Goal: Communication & Community: Answer question/provide support

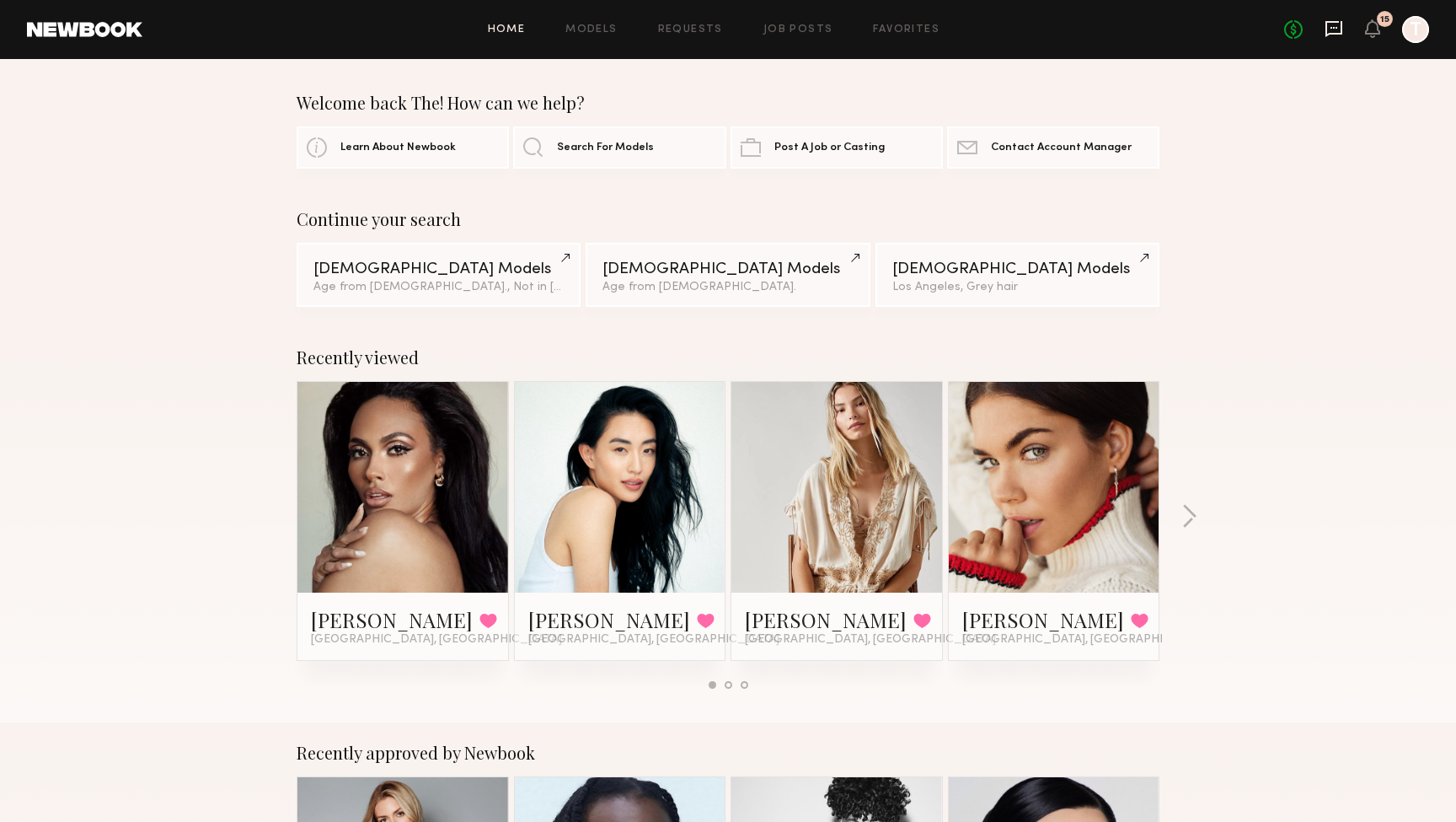
click at [1333, 34] on icon at bounding box center [1333, 29] width 17 height 16
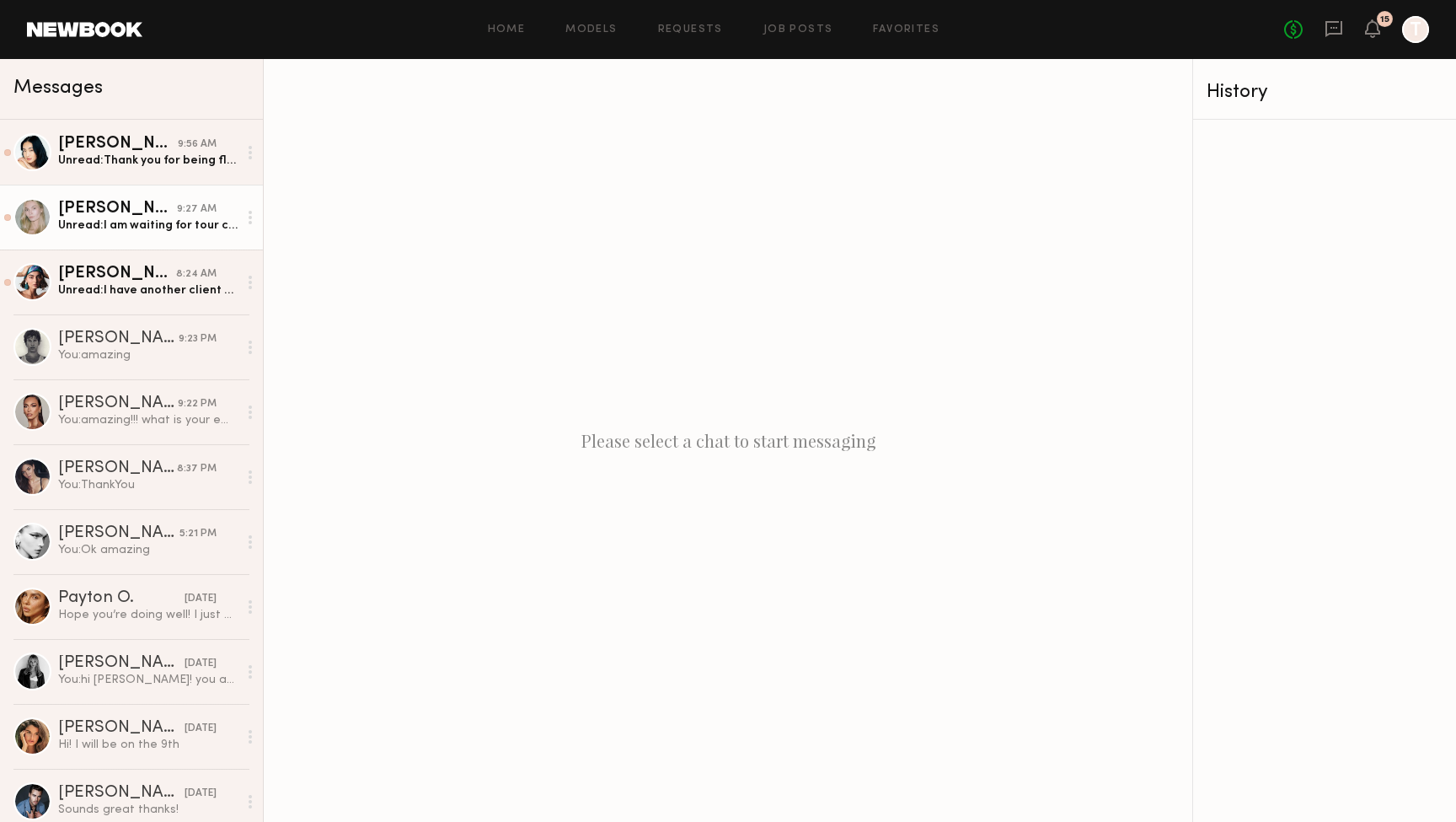
click at [119, 237] on link "Darina D. 9:27 AM Unread: I am waiting for tour confirmation regarding this to …" at bounding box center [131, 217] width 262 height 65
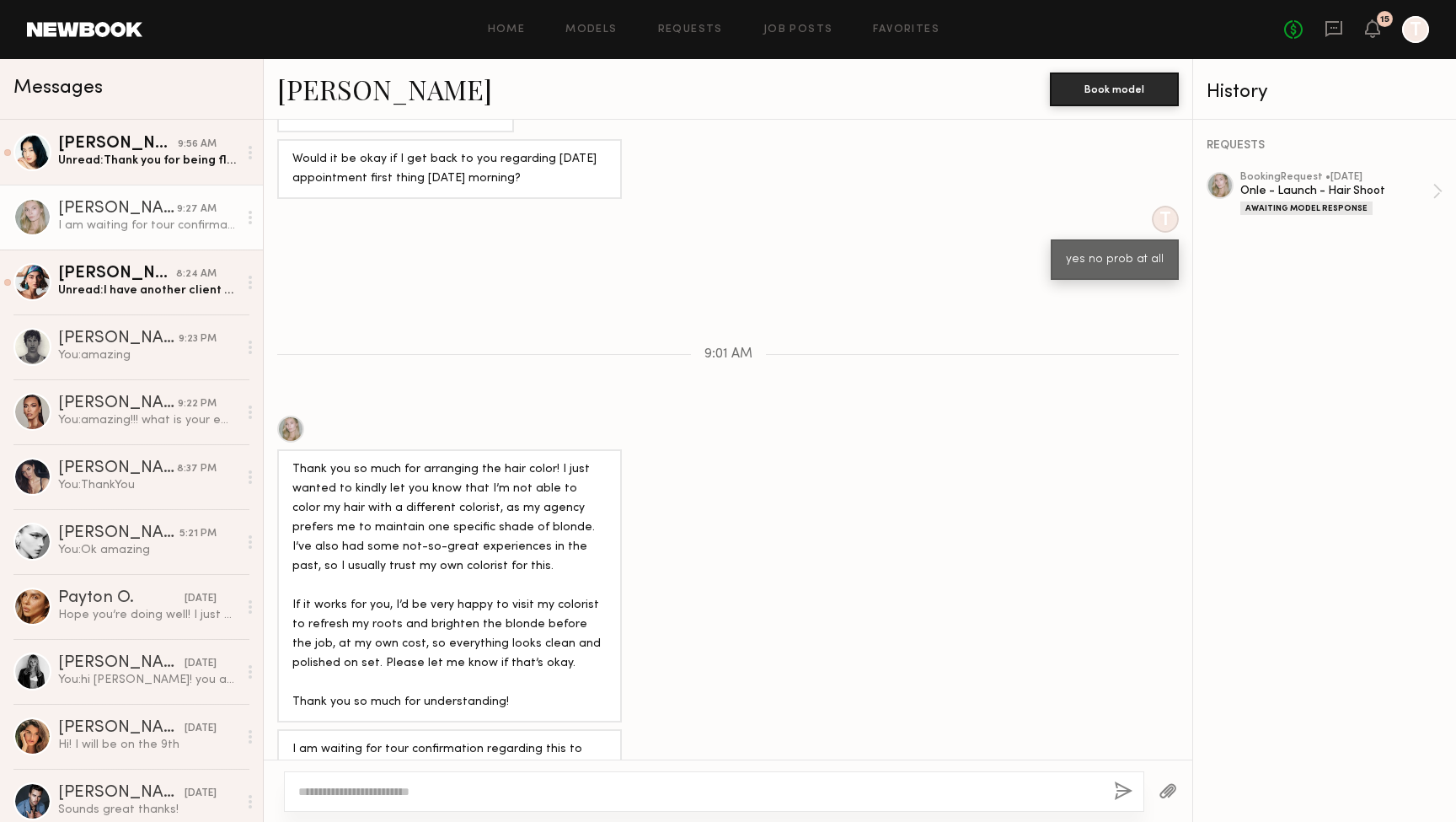
scroll to position [667, 0]
click at [140, 289] on div "Unread: I have another client asking about Friday availability. Can I release t…" at bounding box center [148, 290] width 179 height 16
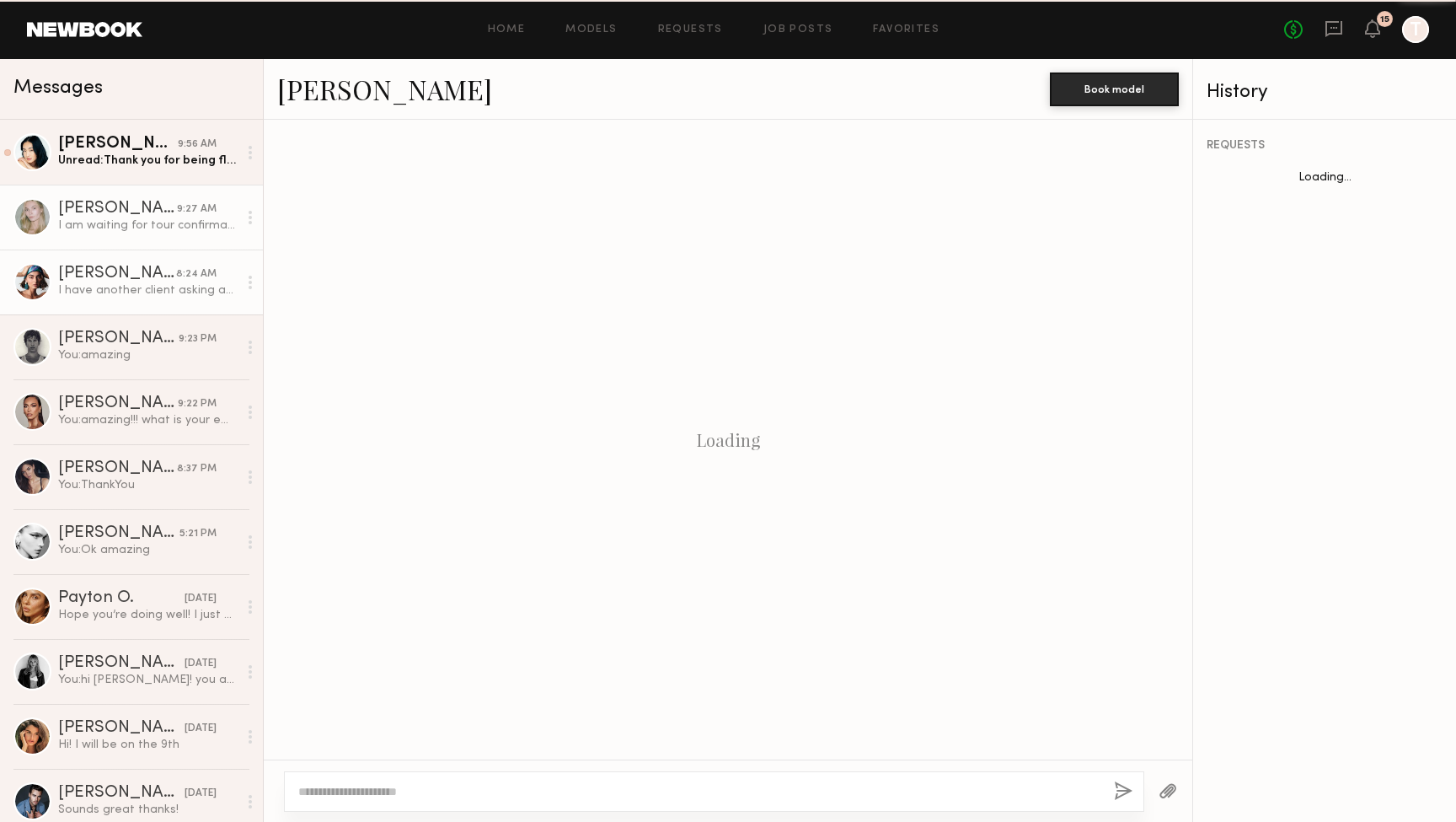
scroll to position [1592, 0]
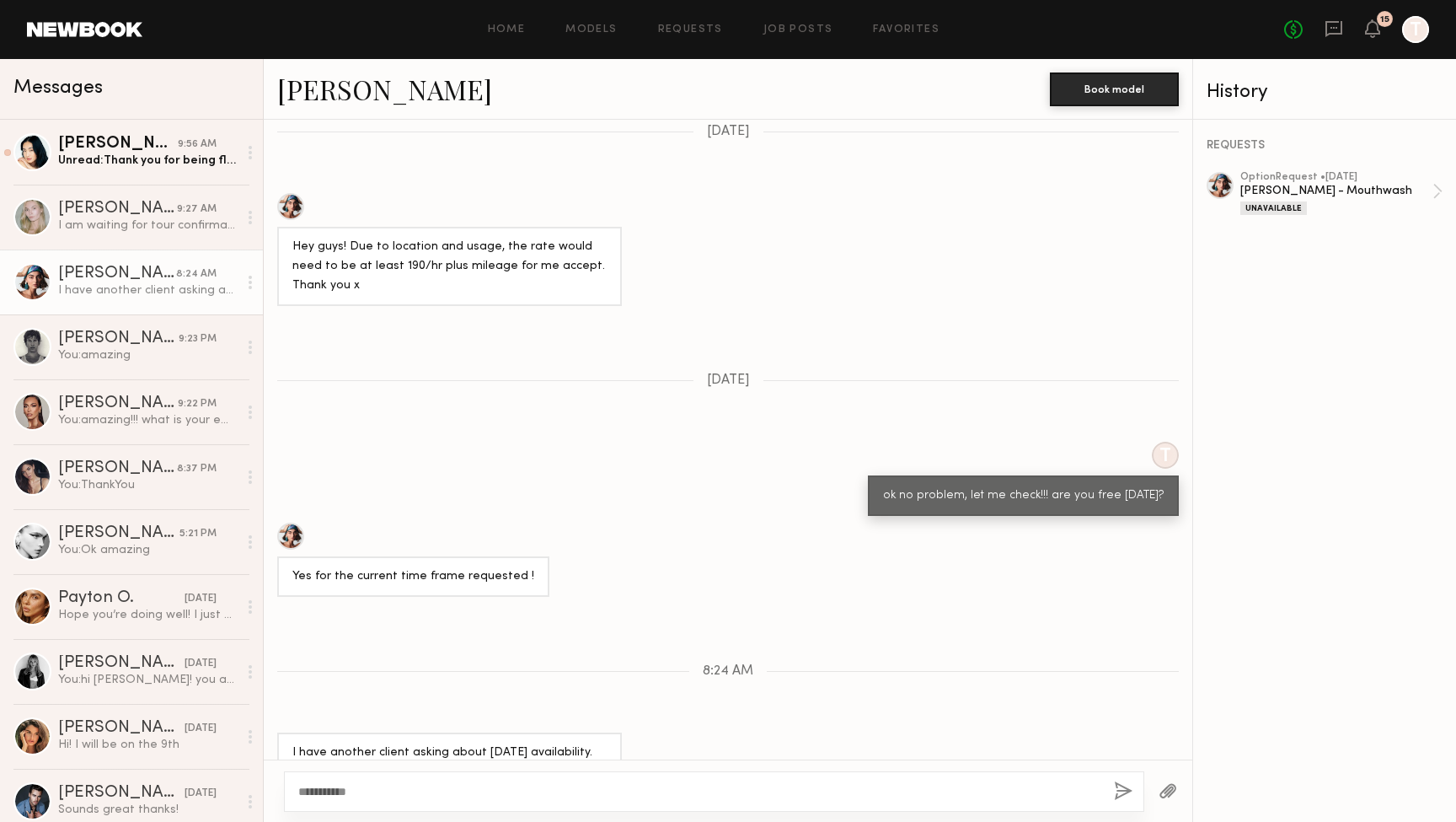
type textarea "**********"
click at [1119, 792] on button "button" at bounding box center [1122, 792] width 19 height 21
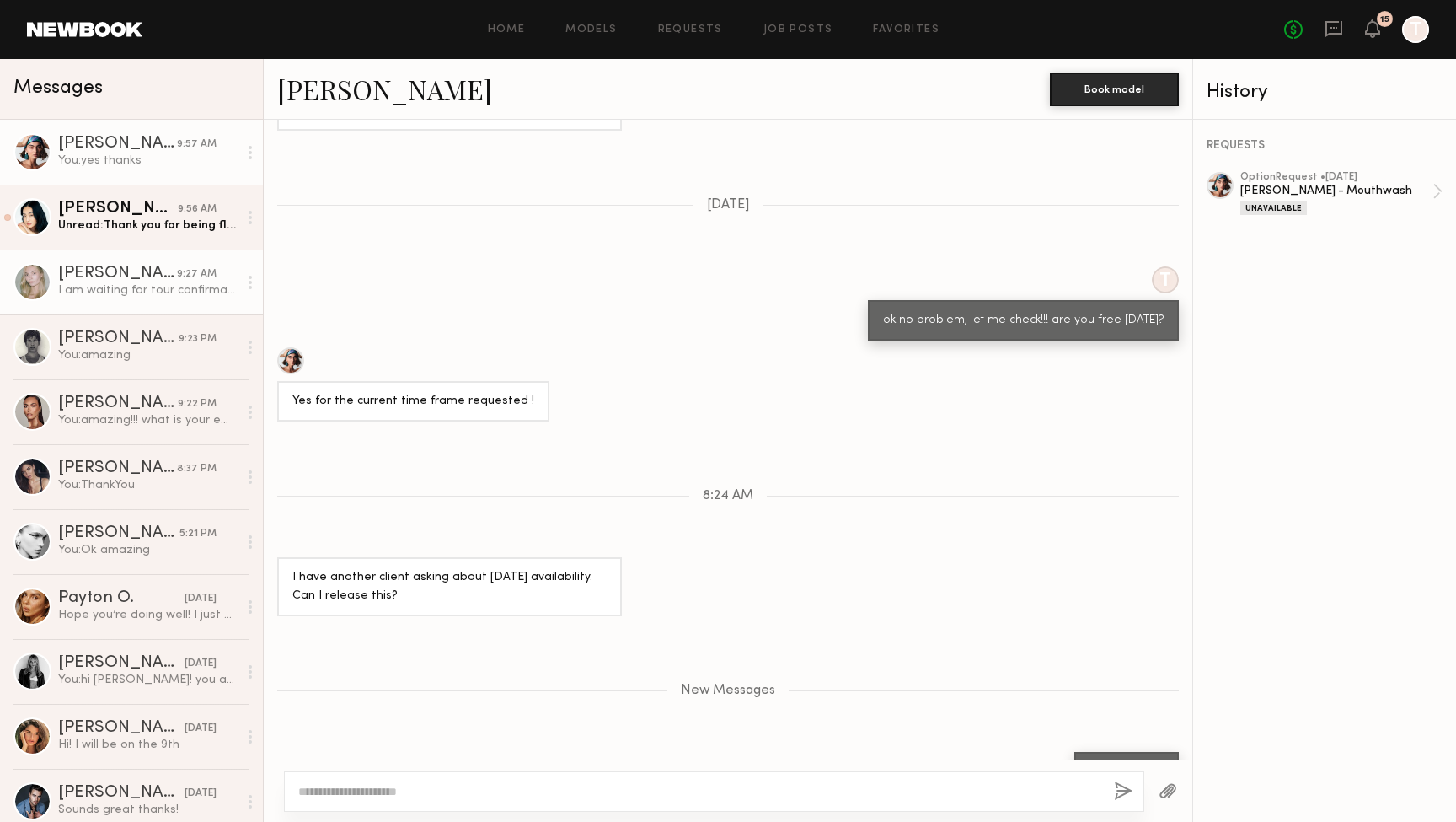
click at [81, 277] on div "Darina D." at bounding box center [118, 273] width 118 height 17
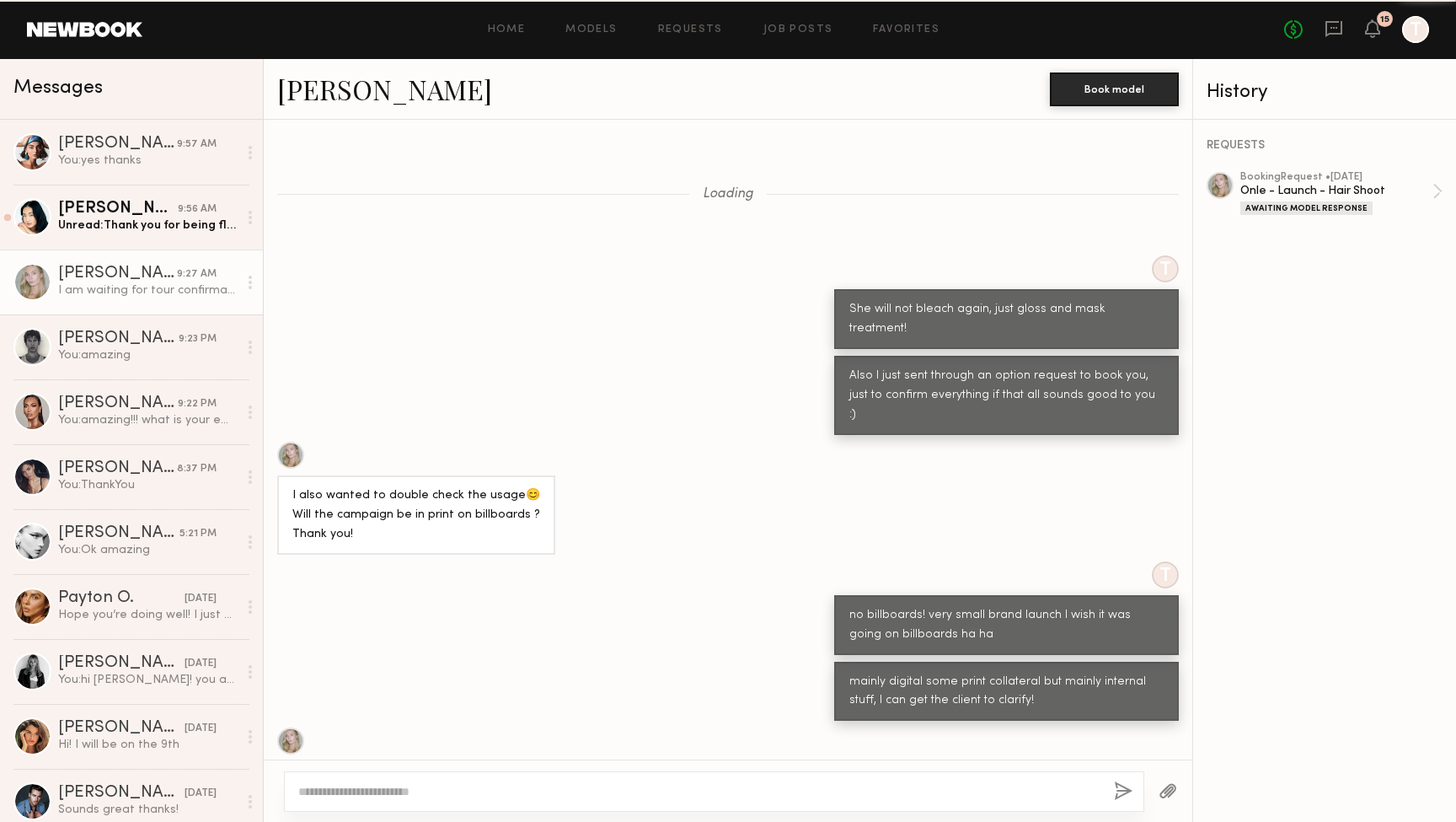
scroll to position [667, 0]
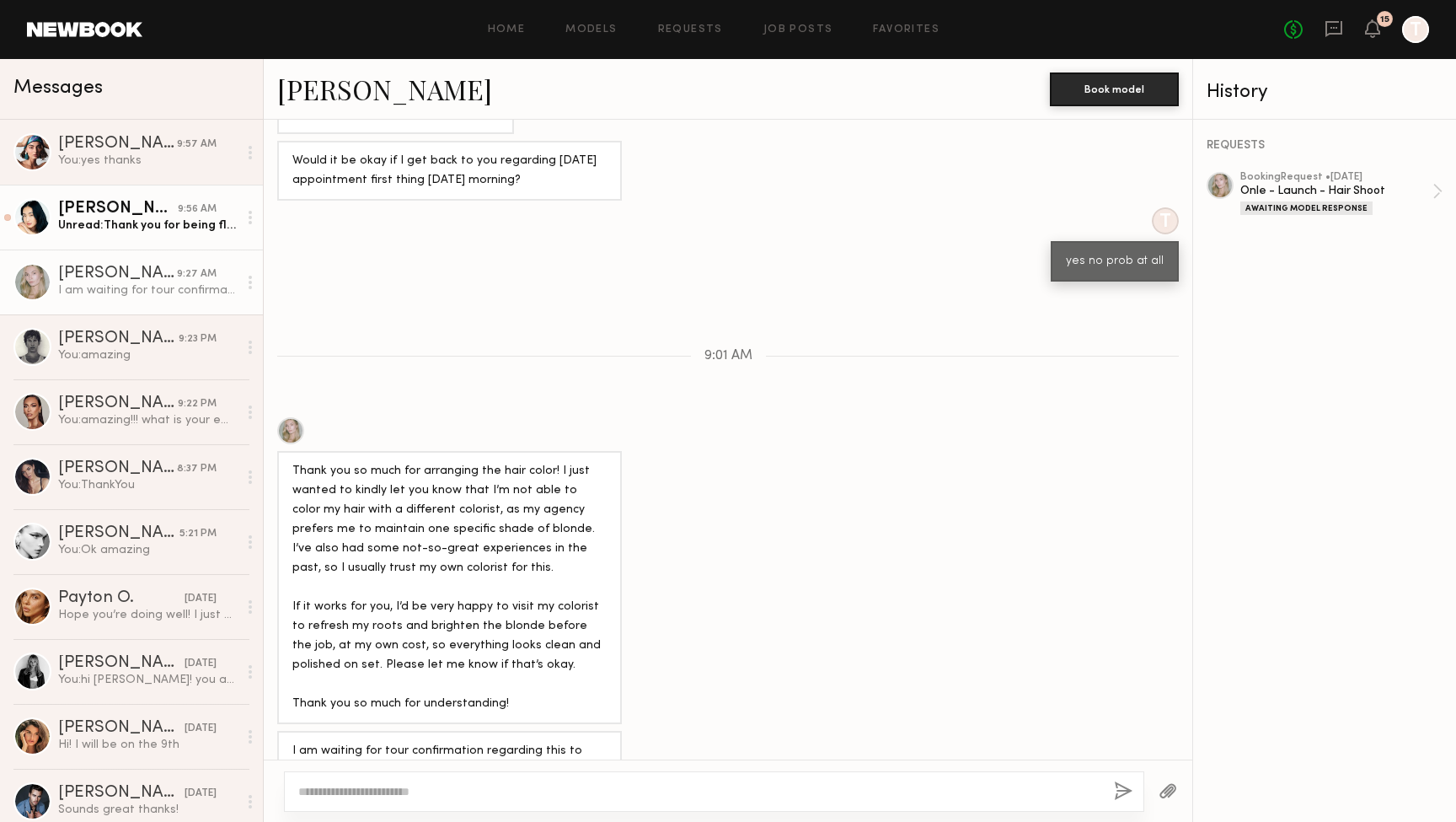
click at [64, 230] on div "Unread: Thank you for being flexible- that rate would work great for me. Unfort…" at bounding box center [148, 225] width 179 height 16
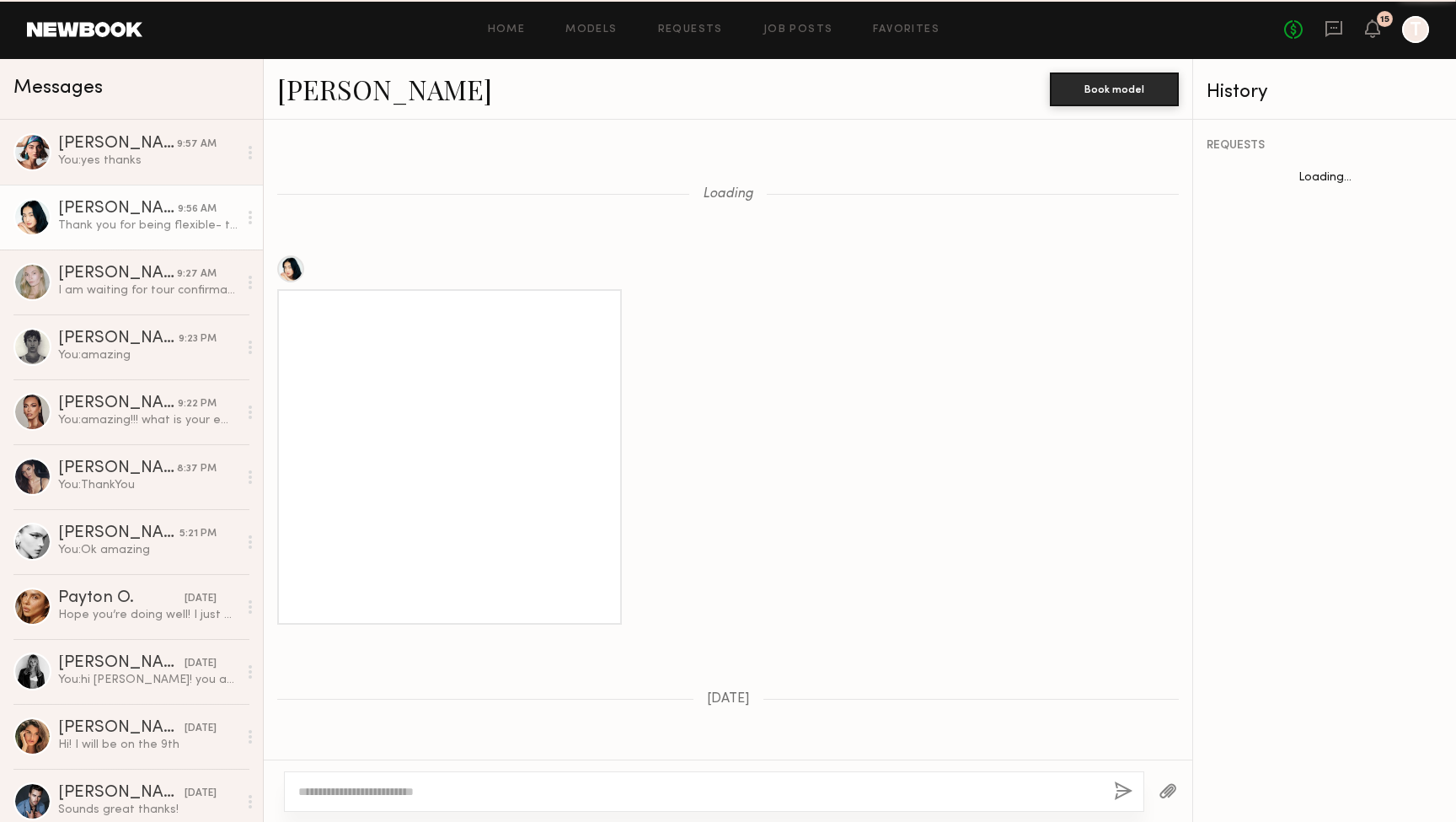
scroll to position [1647, 0]
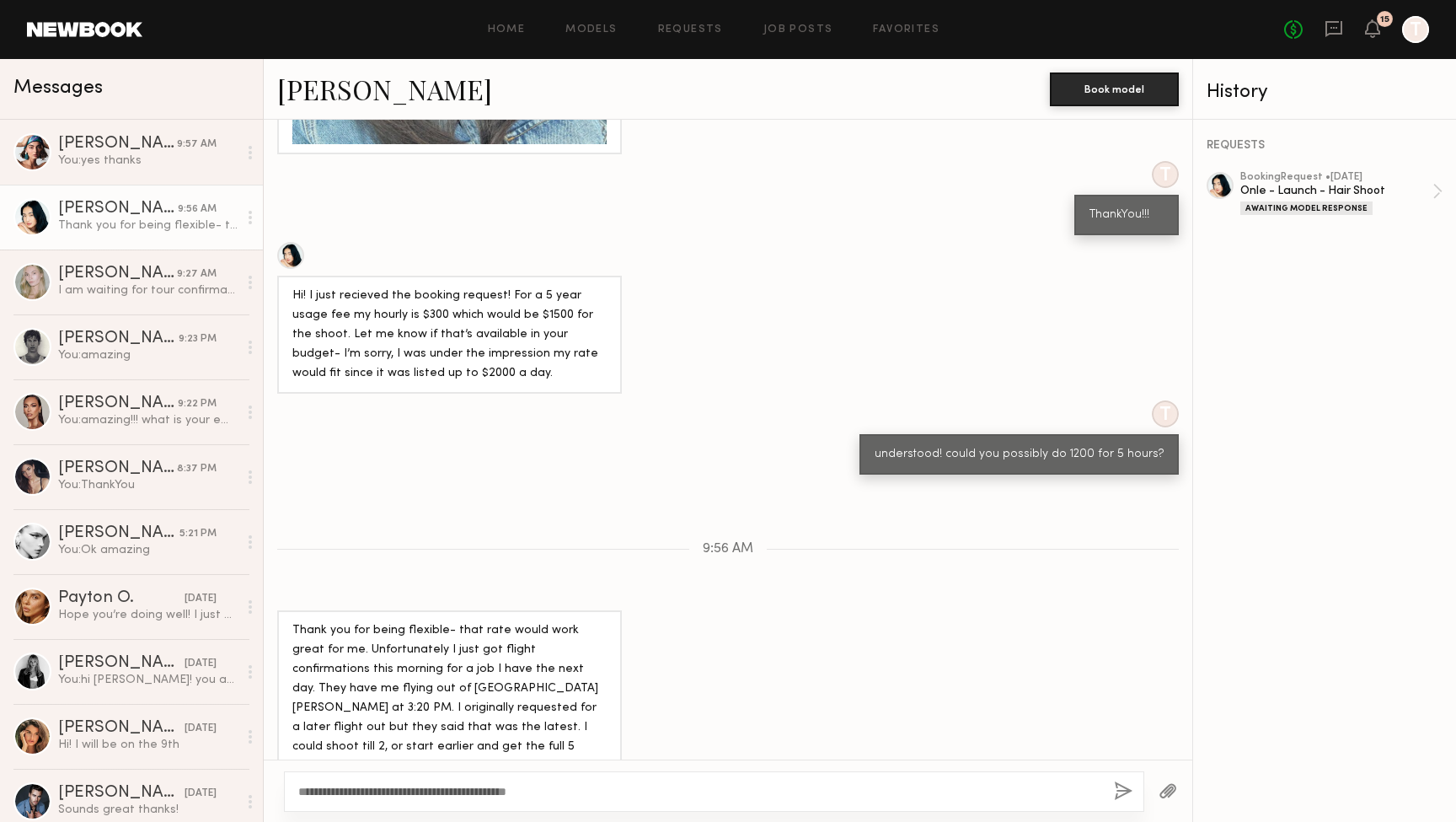
type textarea "**********"
click at [1119, 793] on button "button" at bounding box center [1122, 792] width 19 height 21
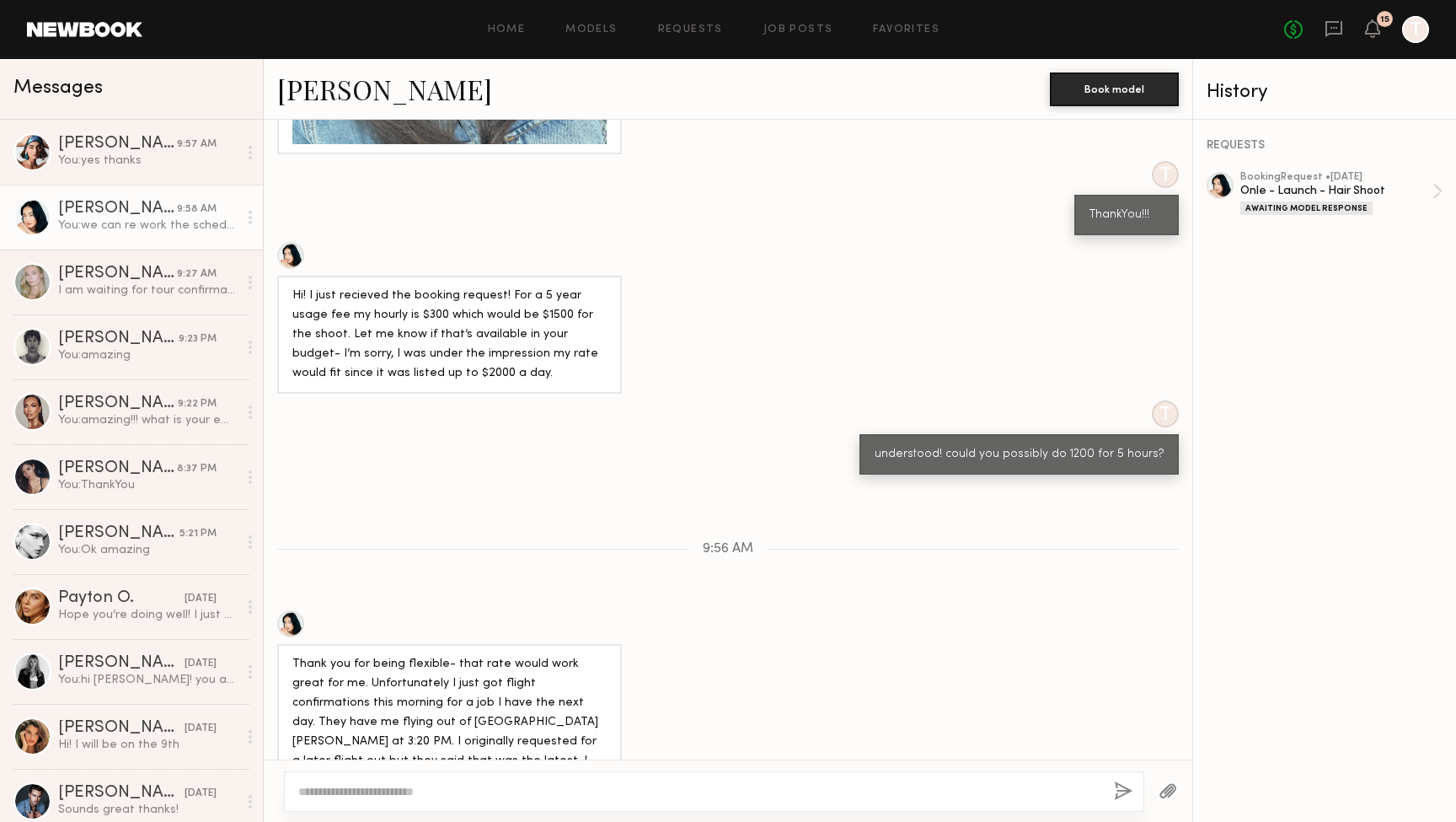
scroll to position [1855, 0]
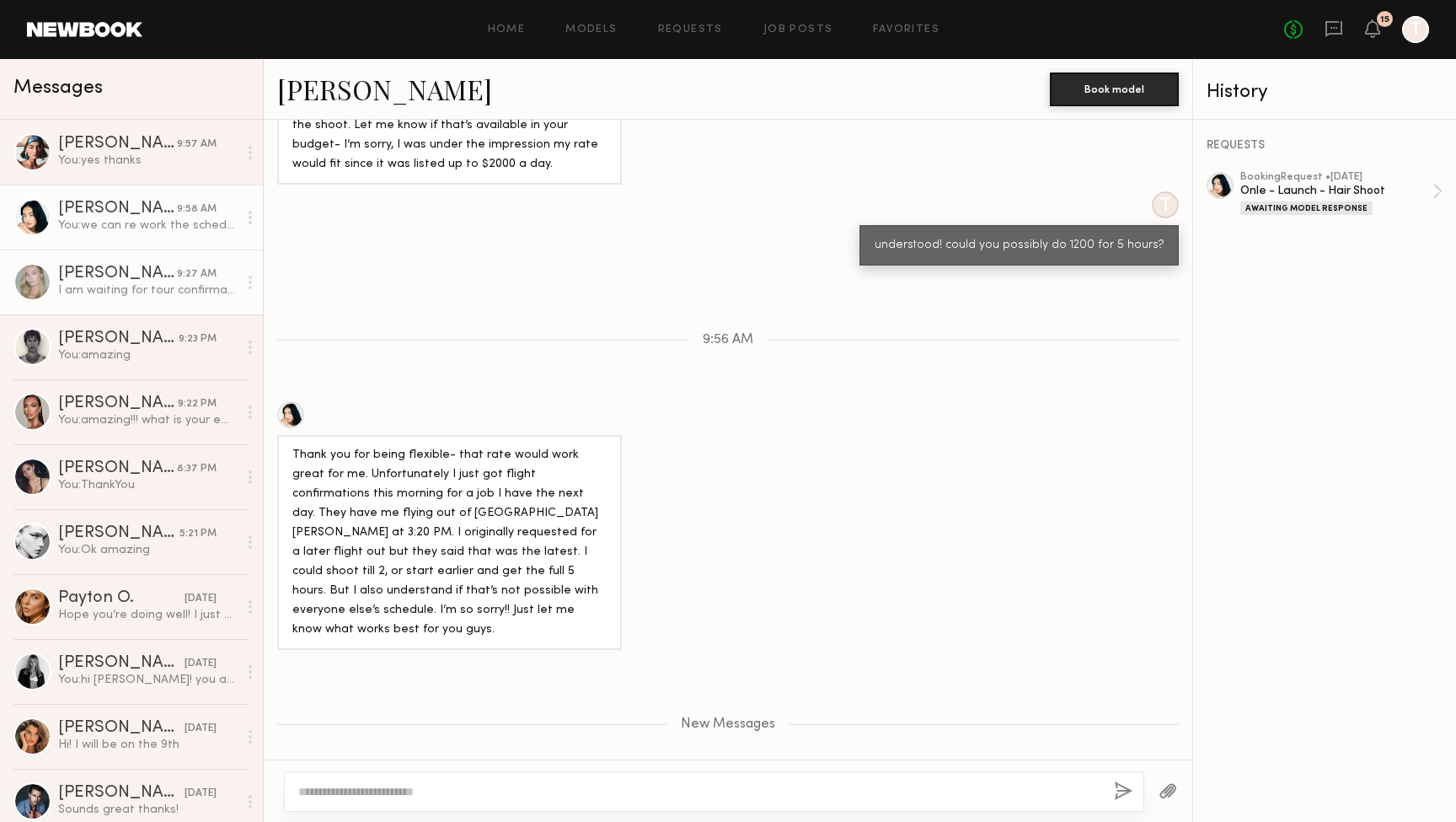
click at [106, 293] on div "I am waiting for tour confirmation regarding this to confirm the job request😊 T…" at bounding box center [148, 290] width 179 height 16
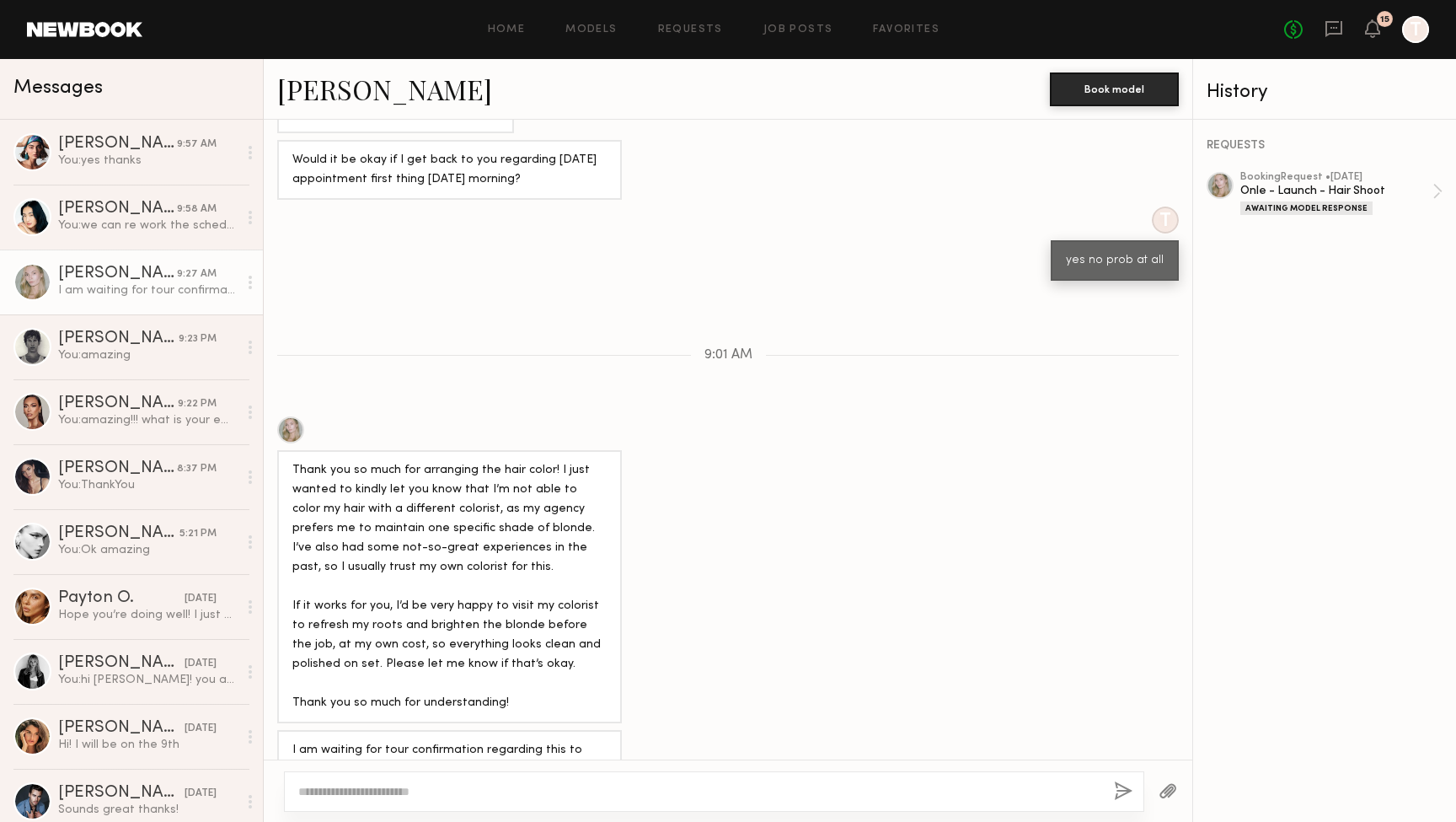
scroll to position [667, 0]
click at [100, 417] on div "You: amazing!!! what is your email for callsheet and cell for contact details" at bounding box center [148, 420] width 179 height 16
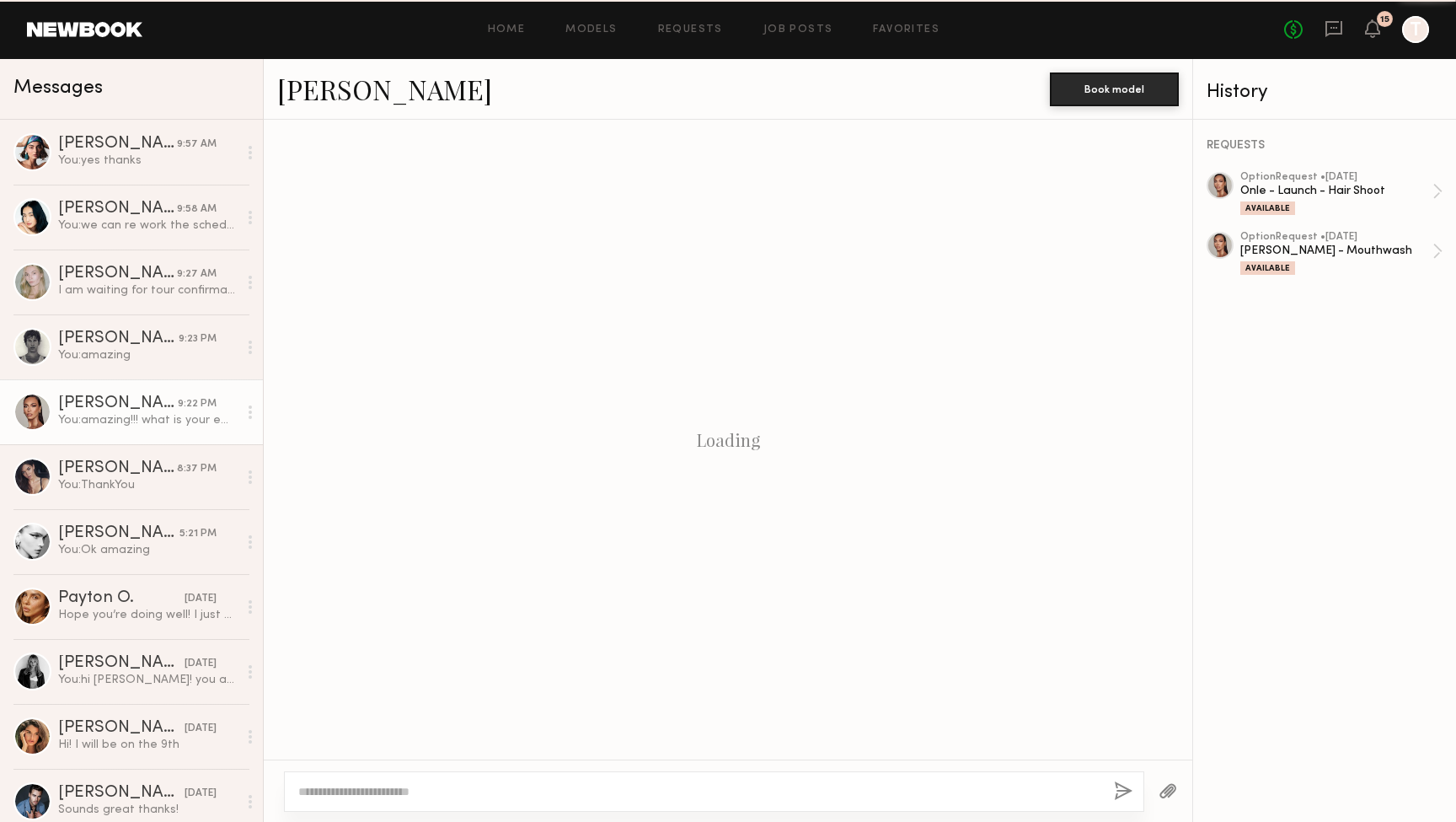
scroll to position [744, 0]
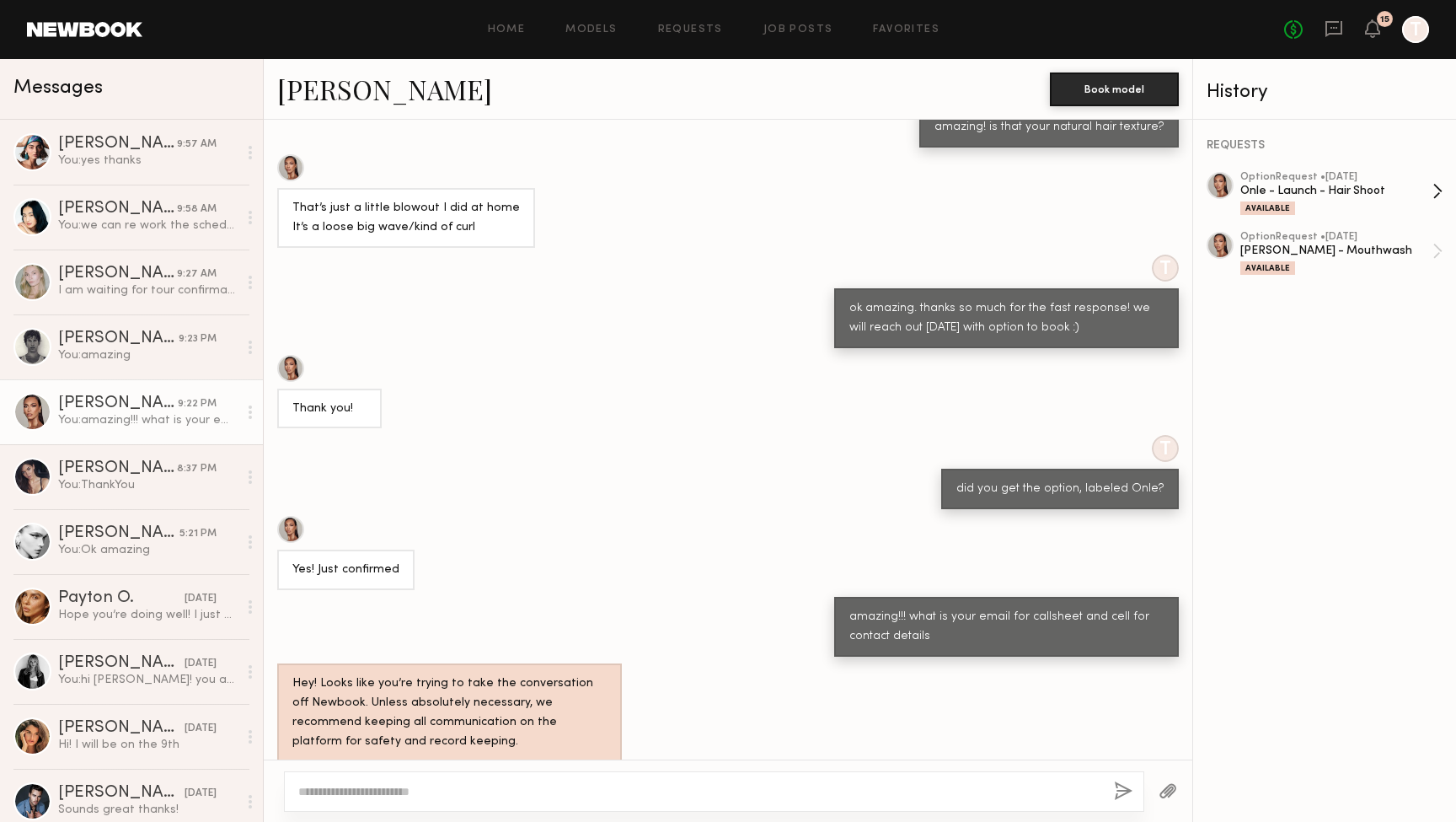
click at [1265, 190] on div "Onle - Launch - Hair Shoot" at bounding box center [1335, 191] width 192 height 16
click at [95, 361] on div "You: amazing" at bounding box center [148, 355] width 179 height 16
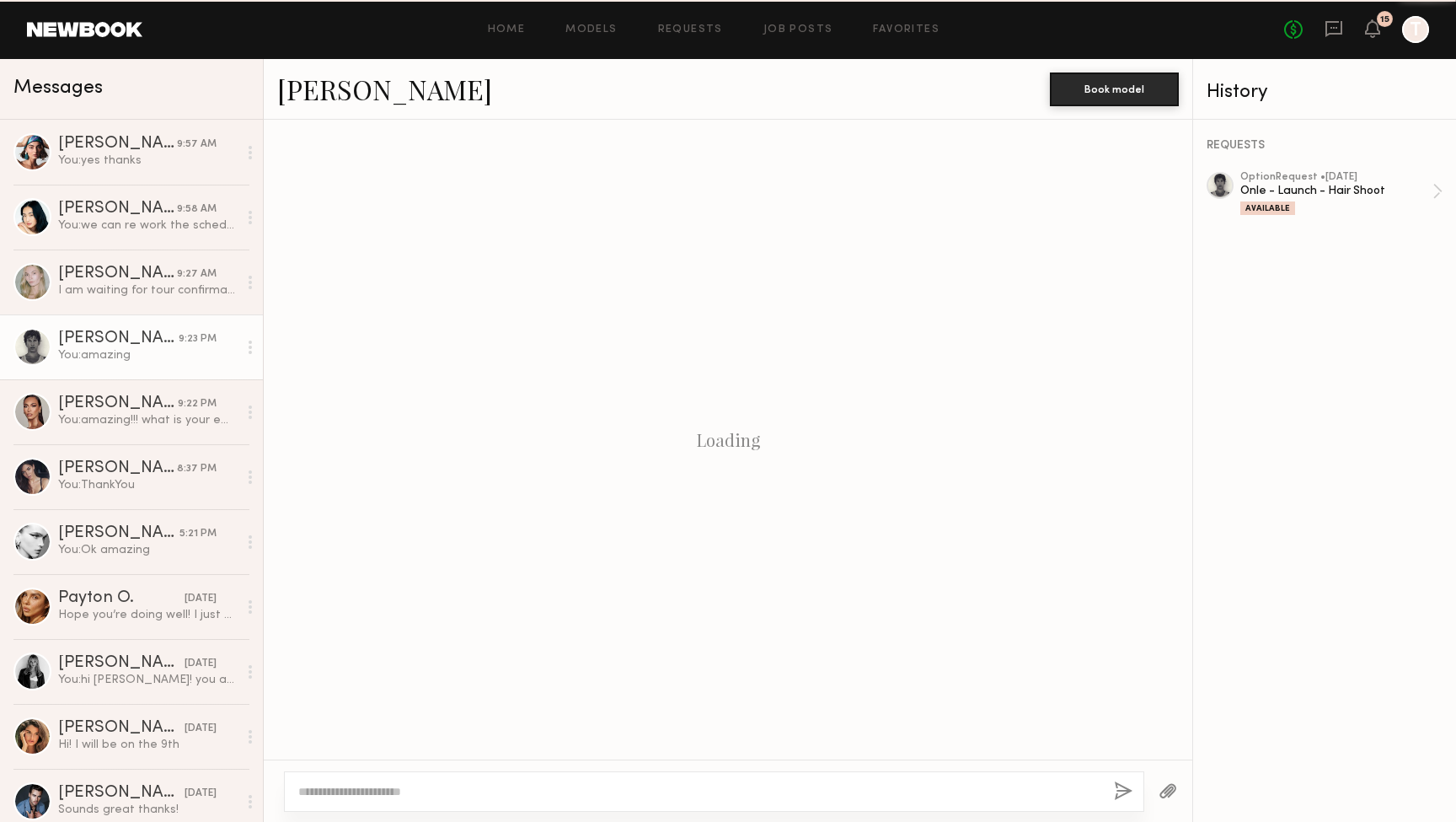
scroll to position [498, 0]
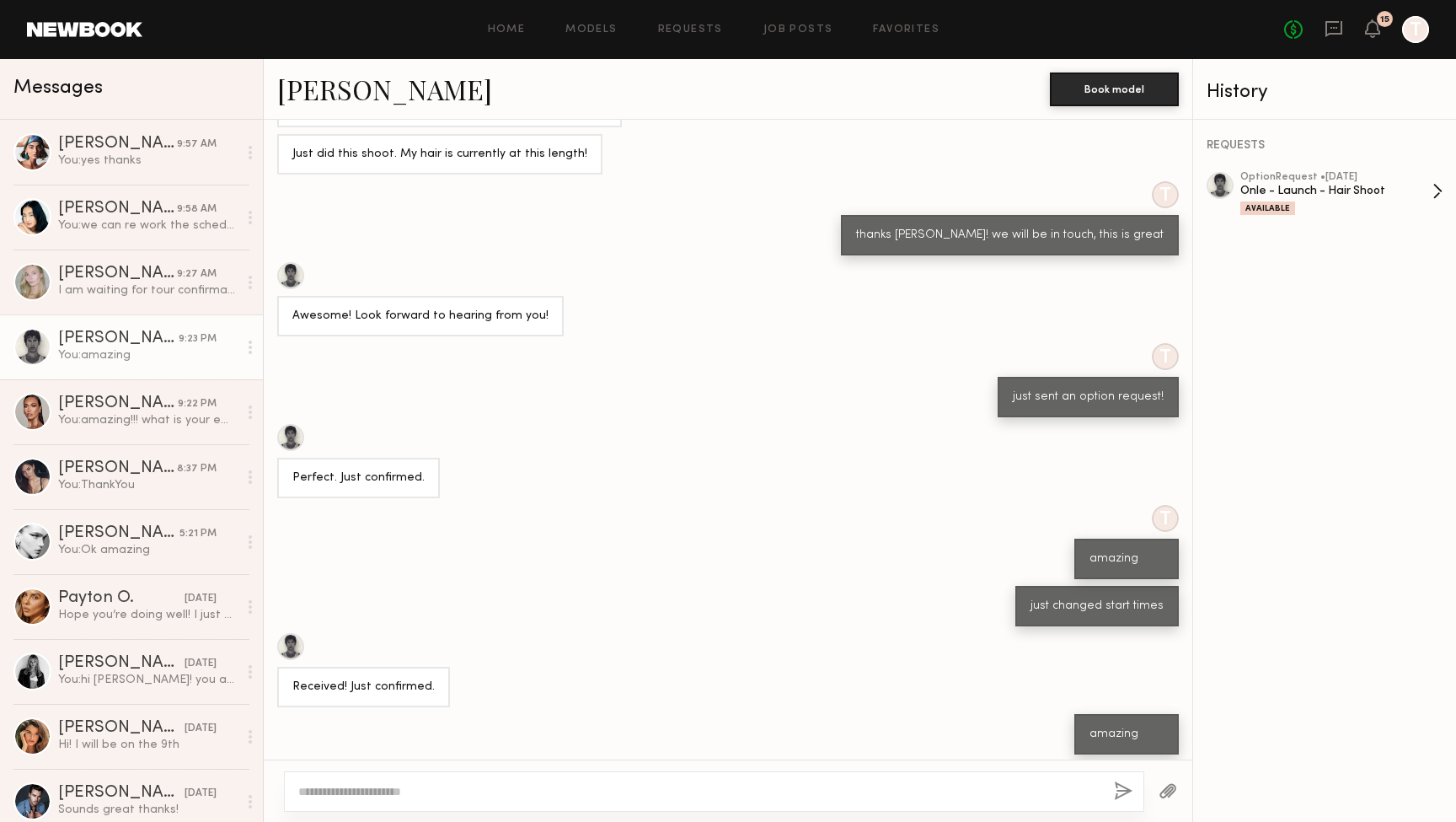
click at [1315, 204] on div "Available" at bounding box center [1335, 208] width 192 height 14
click at [105, 236] on link "Jiajing Y. 9:58 AM You: we can re work the schedule a bit if that works?" at bounding box center [131, 217] width 262 height 65
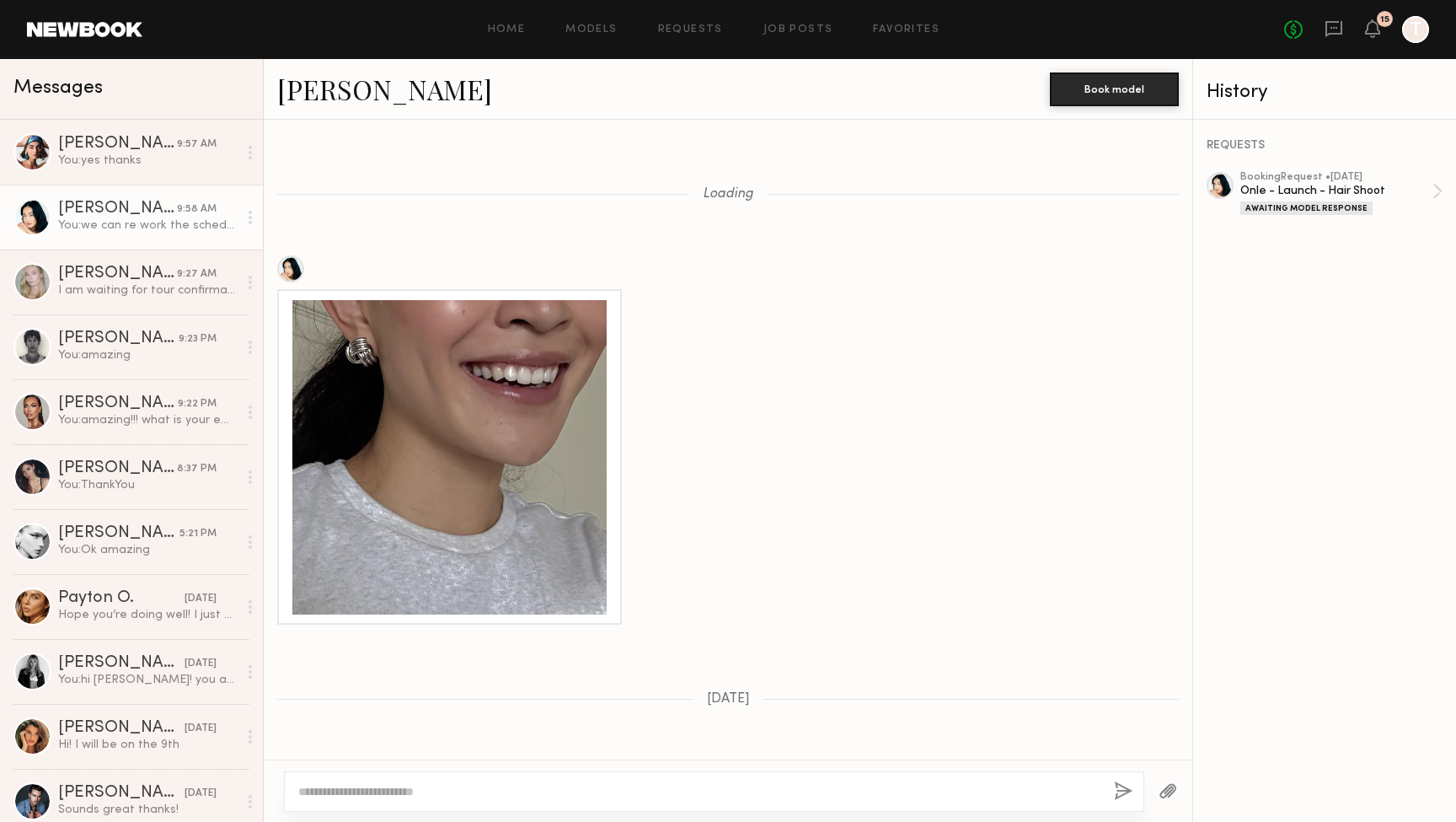
scroll to position [1881, 0]
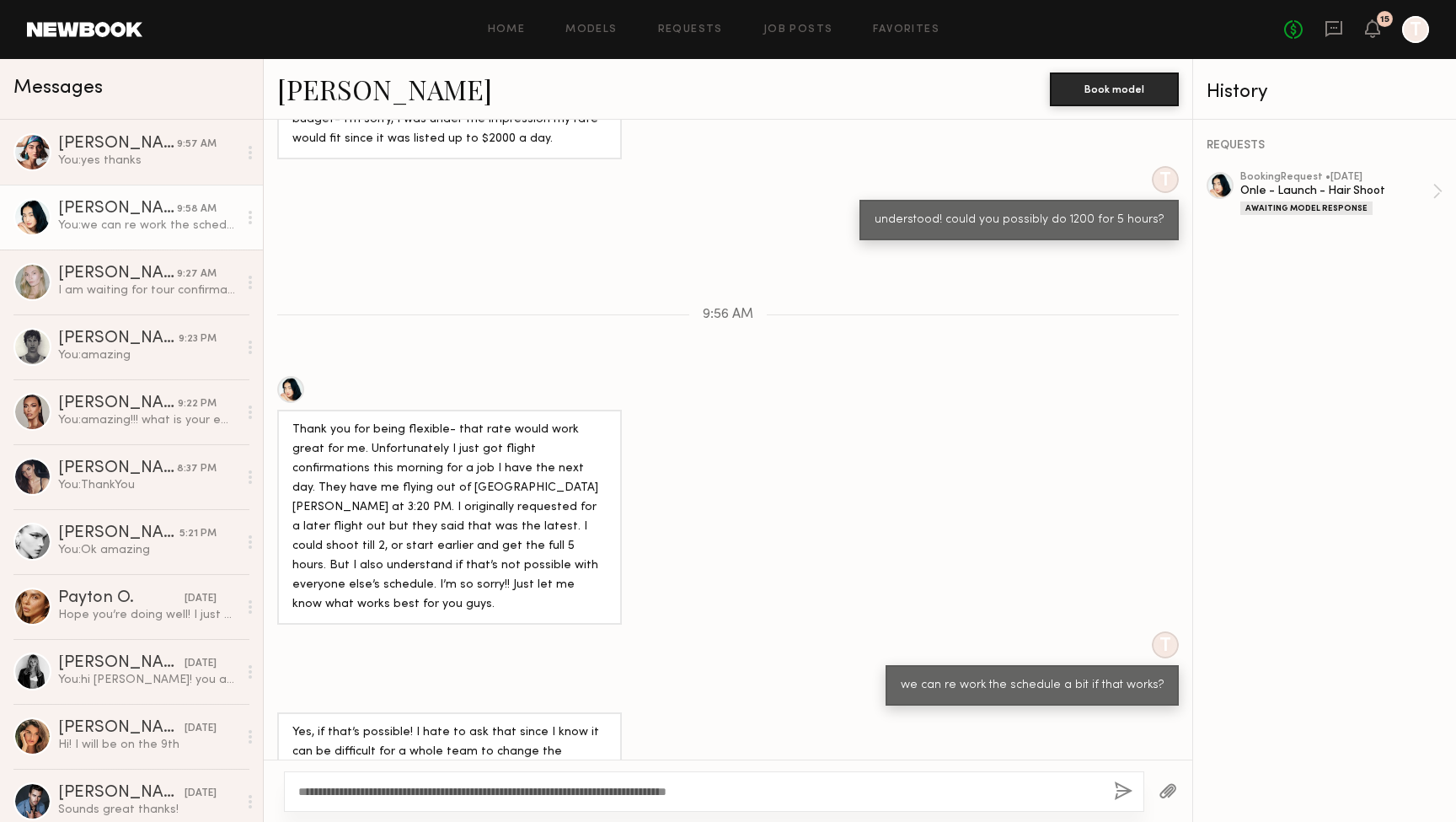
type textarea "**********"
click at [1130, 789] on button "button" at bounding box center [1122, 792] width 19 height 21
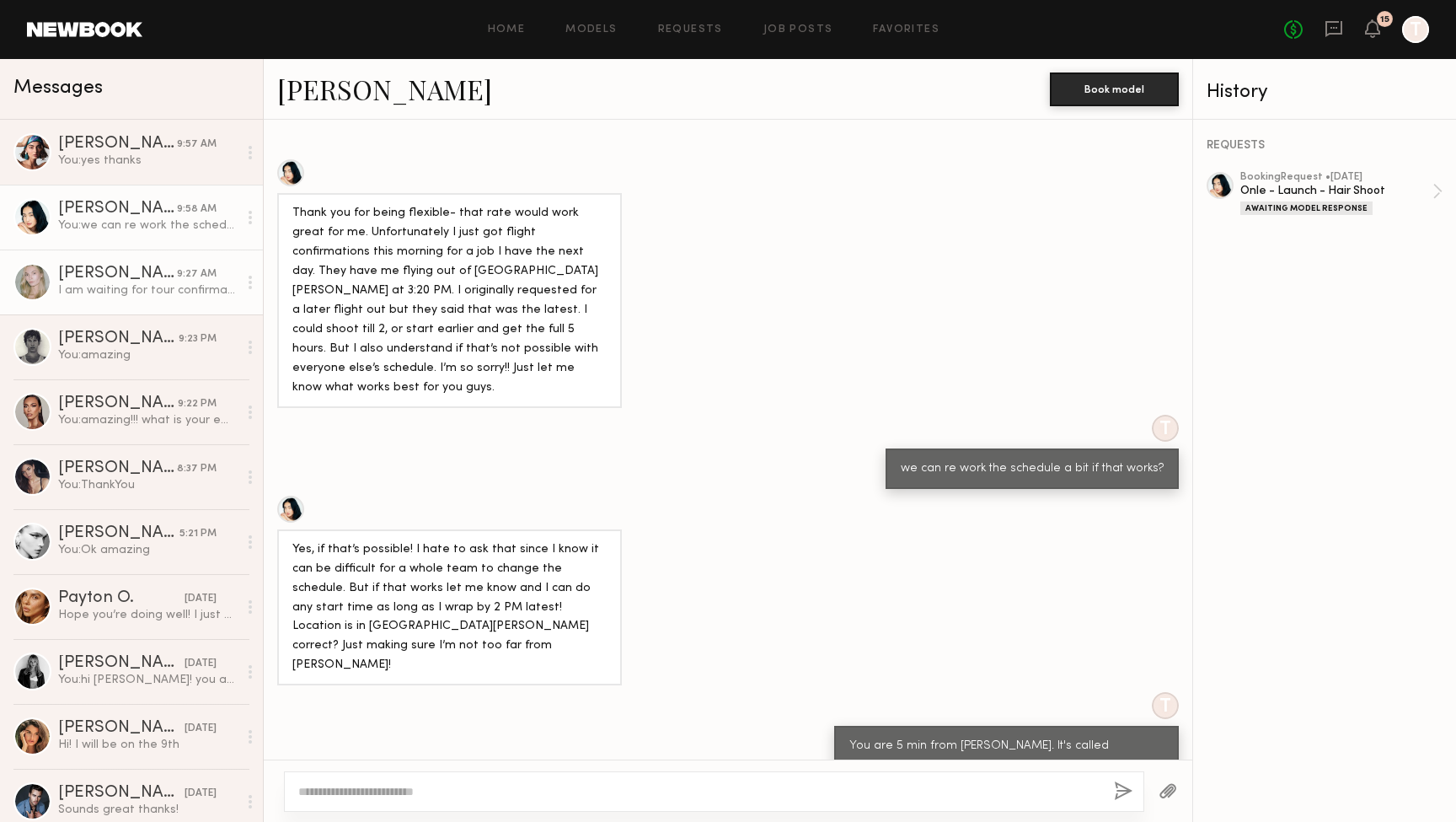
scroll to position [2097, 0]
click at [141, 257] on link "Darina D. 9:27 AM I am waiting for tour confirmation regarding this to confirm …" at bounding box center [131, 281] width 262 height 65
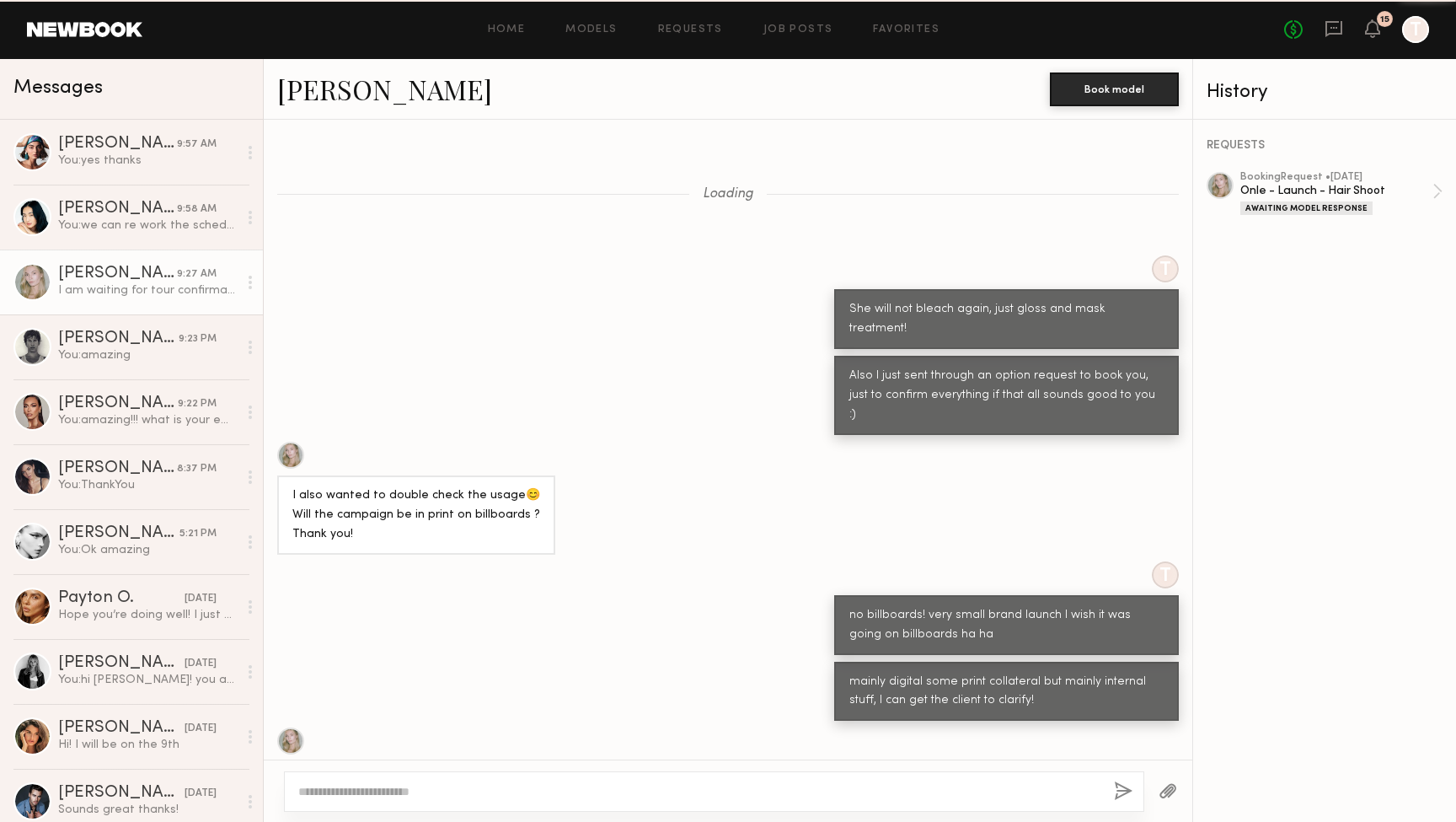
scroll to position [667, 0]
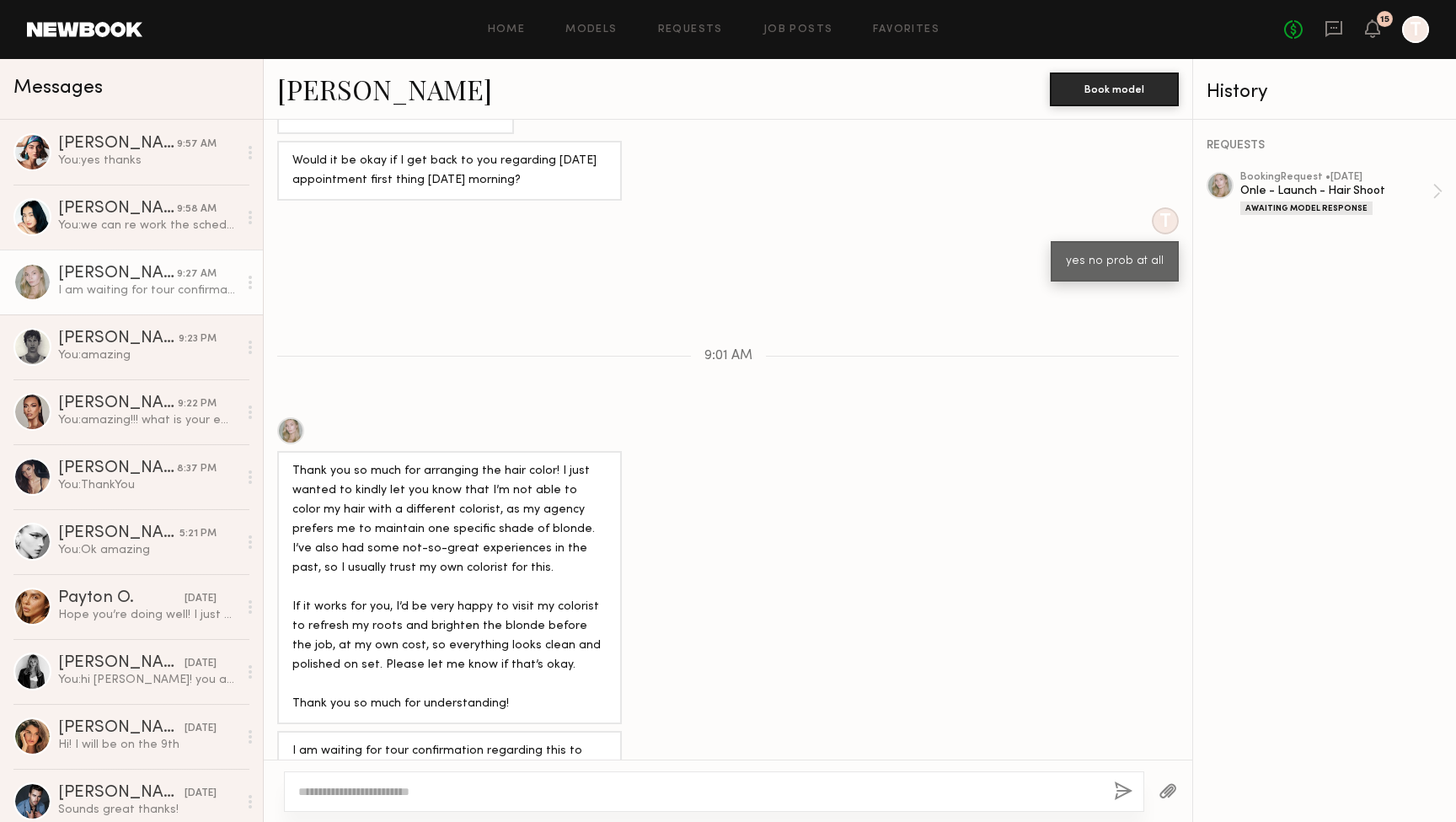
paste textarea "**********"
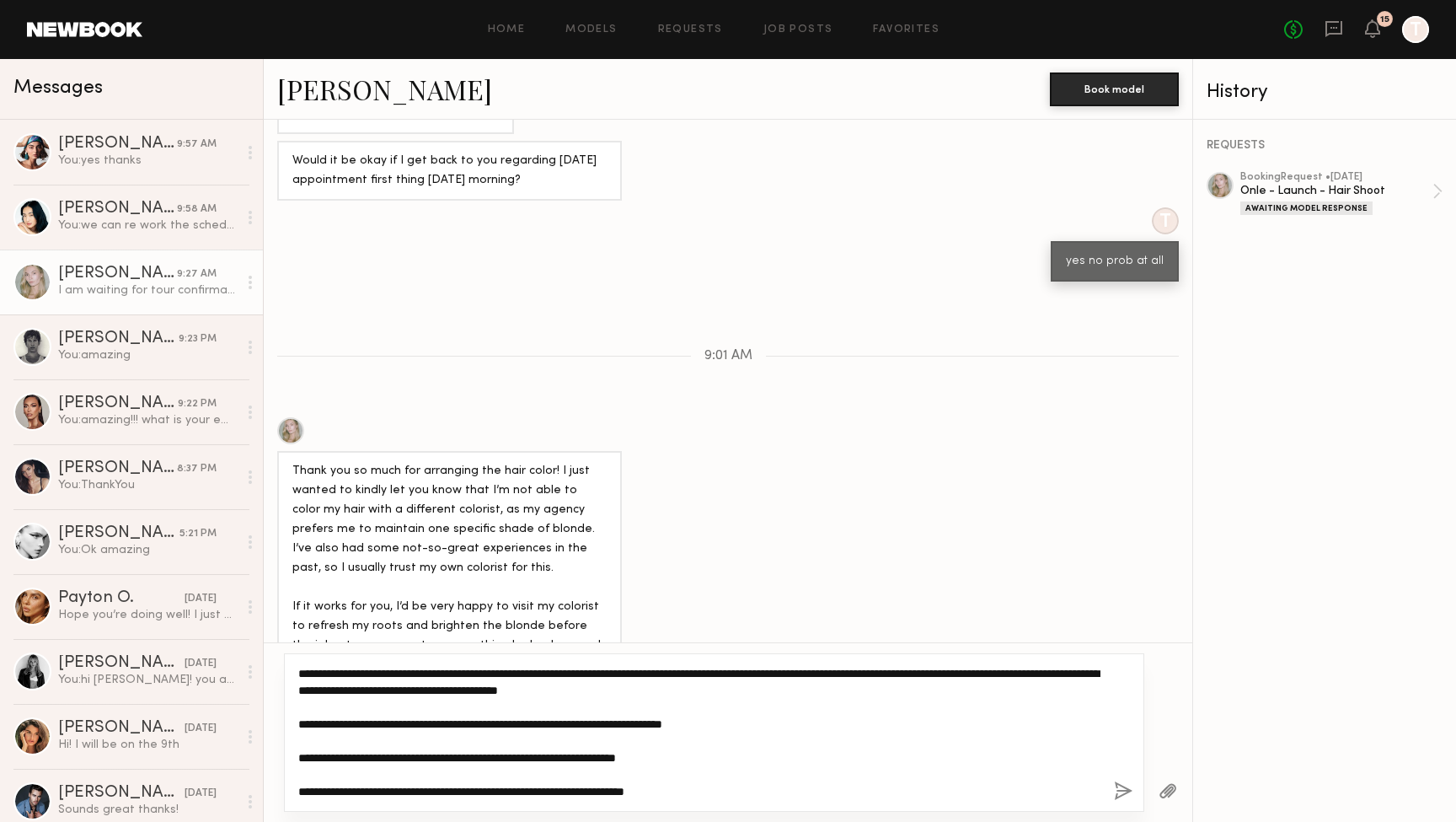
scroll to position [101, 0]
type textarea "**********"
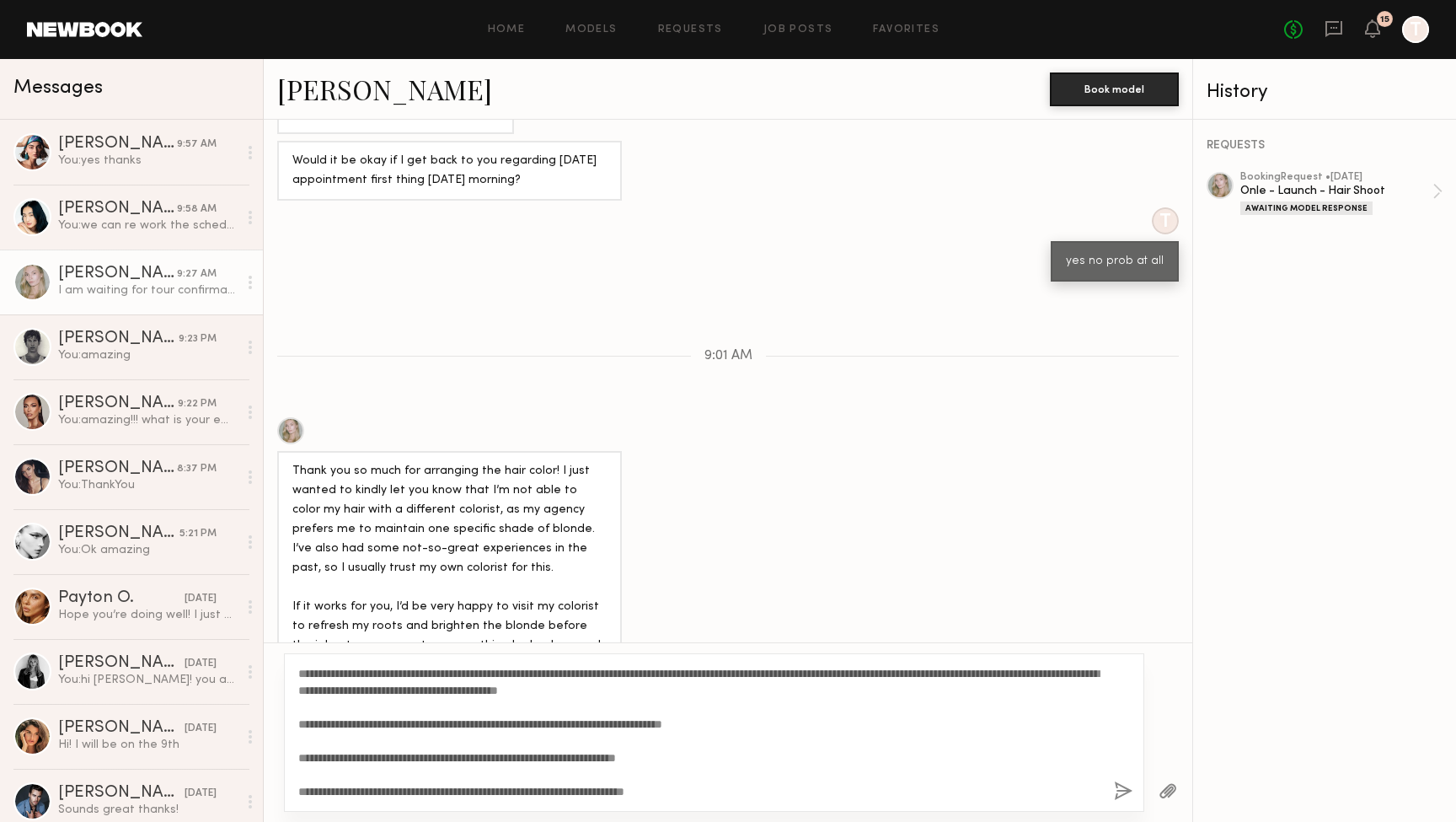
click at [1119, 785] on button "button" at bounding box center [1122, 792] width 19 height 21
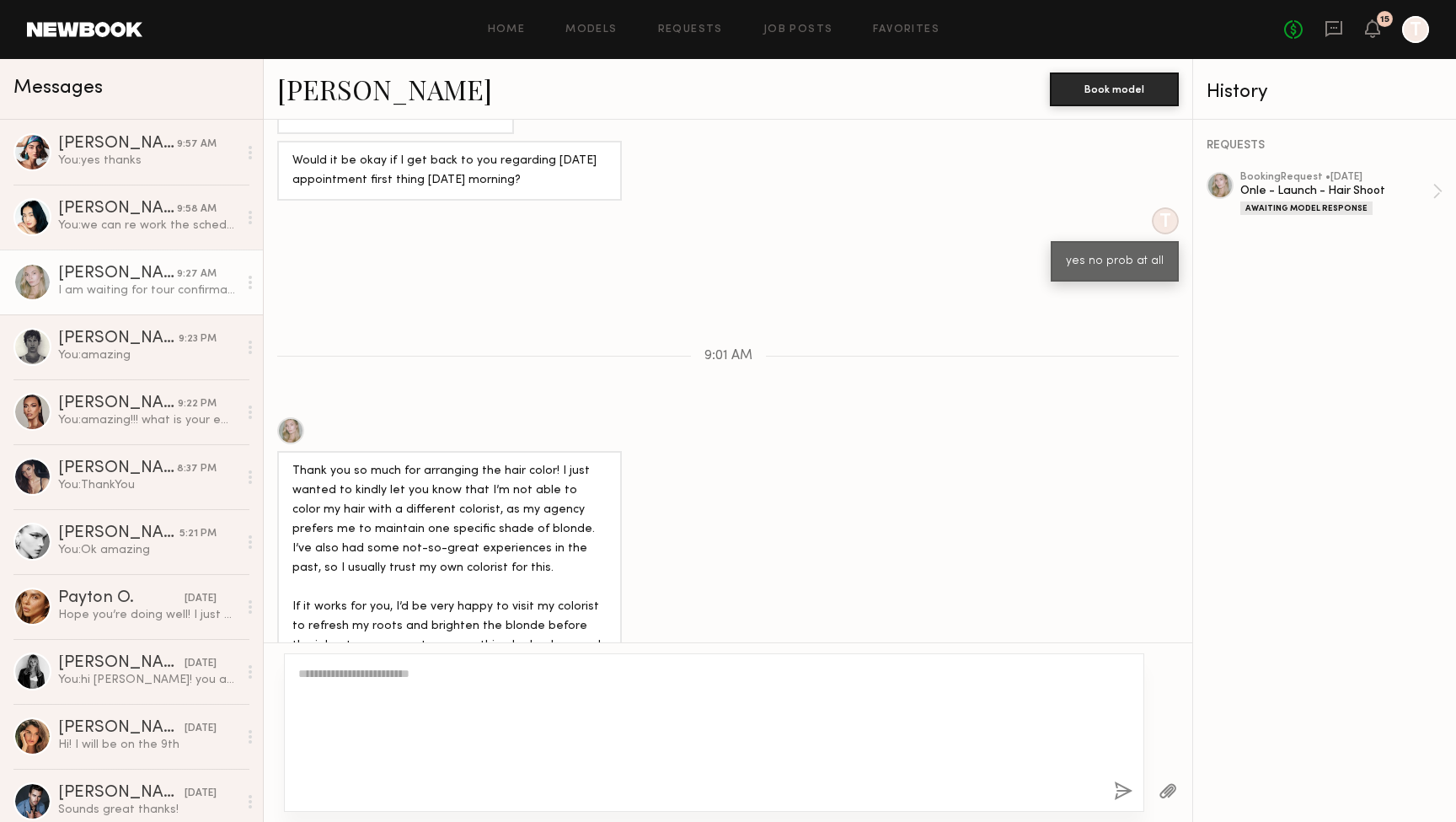
scroll to position [1232, 0]
